Goal: Task Accomplishment & Management: Use online tool/utility

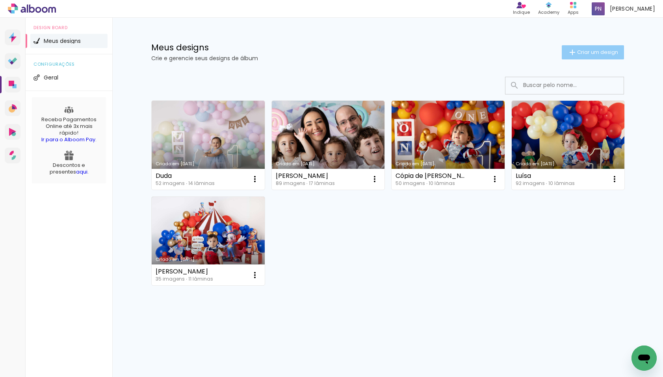
click at [575, 51] on iron-icon at bounding box center [571, 52] width 9 height 9
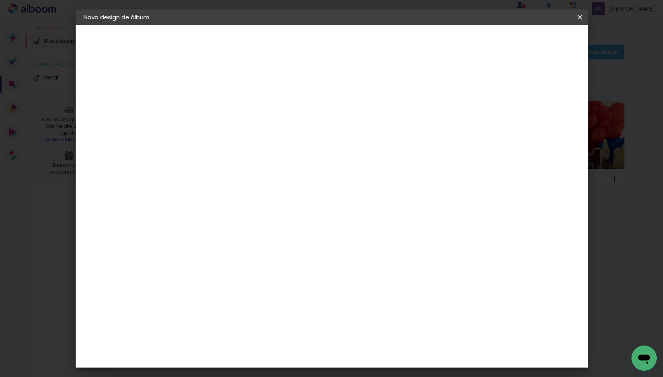
click at [212, 108] on input at bounding box center [212, 106] width 0 height 12
type input "[PERSON_NAME]"
type paper-input "[PERSON_NAME]"
click at [293, 36] on paper-button "Avançar" at bounding box center [273, 41] width 39 height 13
click at [359, 115] on paper-item "Tamanho Livre" at bounding box center [322, 119] width 76 height 17
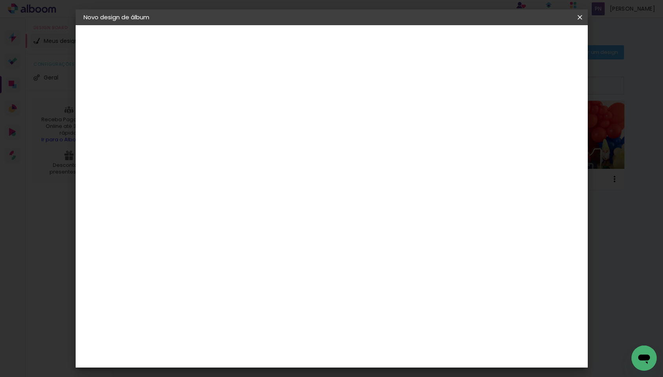
click at [0, 0] on slot "Avançar" at bounding box center [0, 0] width 0 height 0
click at [192, 223] on input "30" at bounding box center [187, 224] width 20 height 12
type input "20"
type paper-input "20"
click at [379, 277] on input "60" at bounding box center [375, 277] width 20 height 12
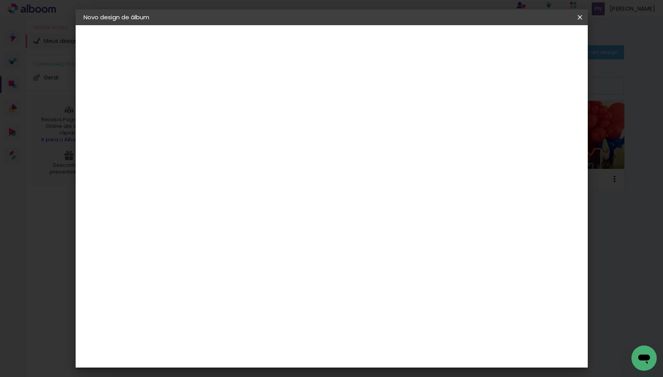
type input "40"
type paper-input "40"
click at [491, 90] on div at bounding box center [487, 90] width 7 height 7
type paper-checkbox "on"
click at [530, 39] on span "Iniciar design" at bounding box center [513, 42] width 36 height 6
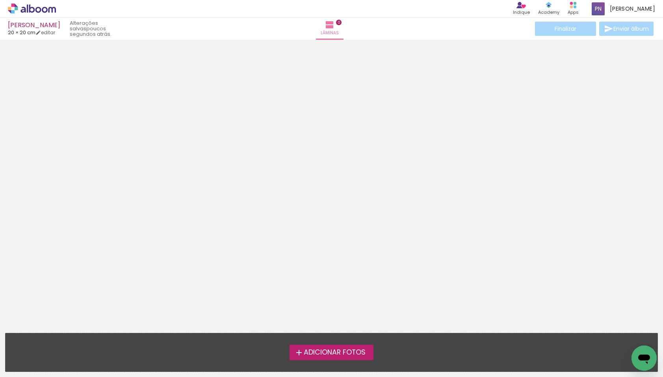
click at [311, 351] on span "Adicionar Fotos" at bounding box center [335, 352] width 62 height 7
click at [0, 0] on input "file" at bounding box center [0, 0] width 0 height 0
